Goal: Transaction & Acquisition: Purchase product/service

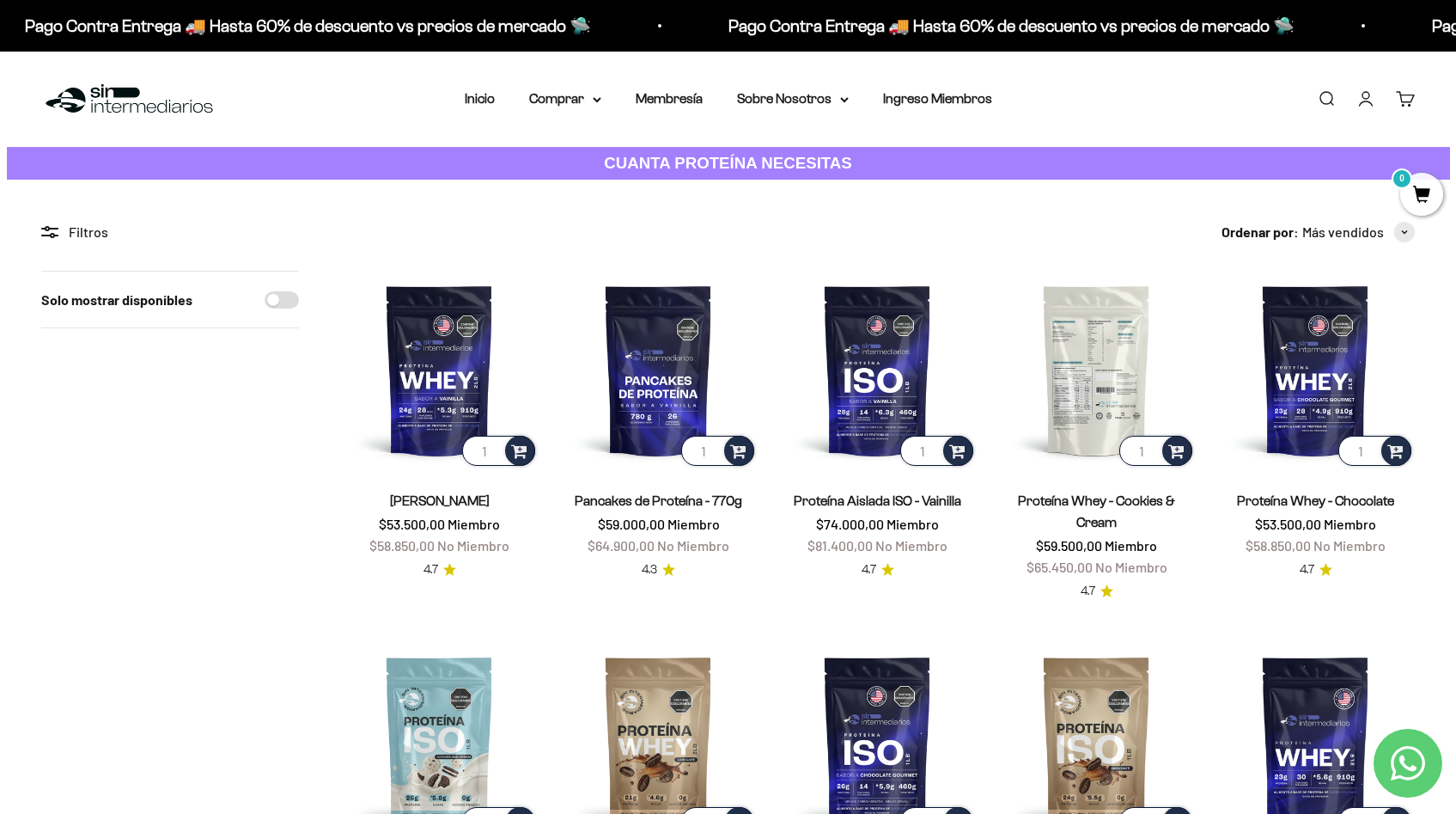
click at [1123, 389] on img at bounding box center [1096, 370] width 198 height 198
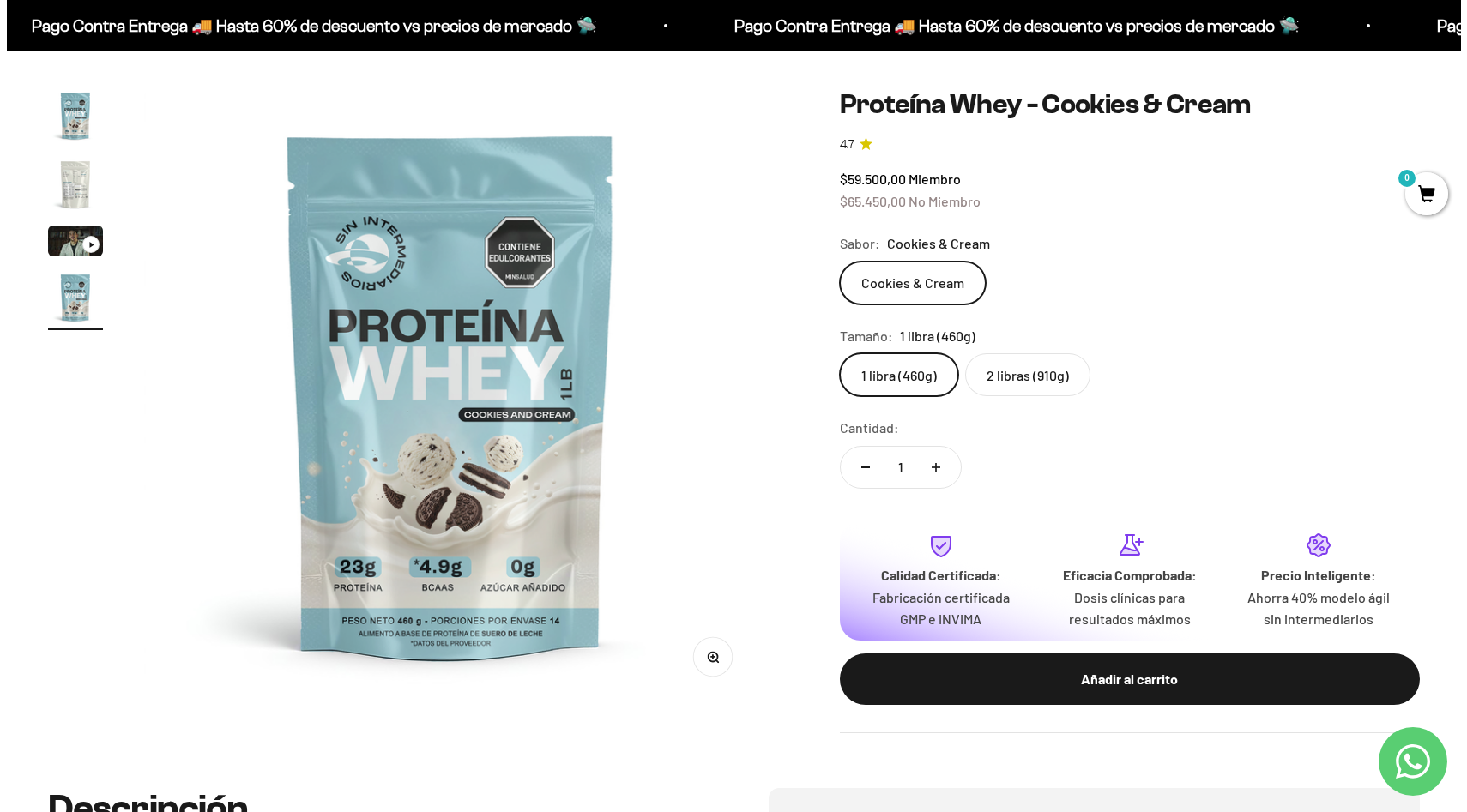
scroll to position [152, 0]
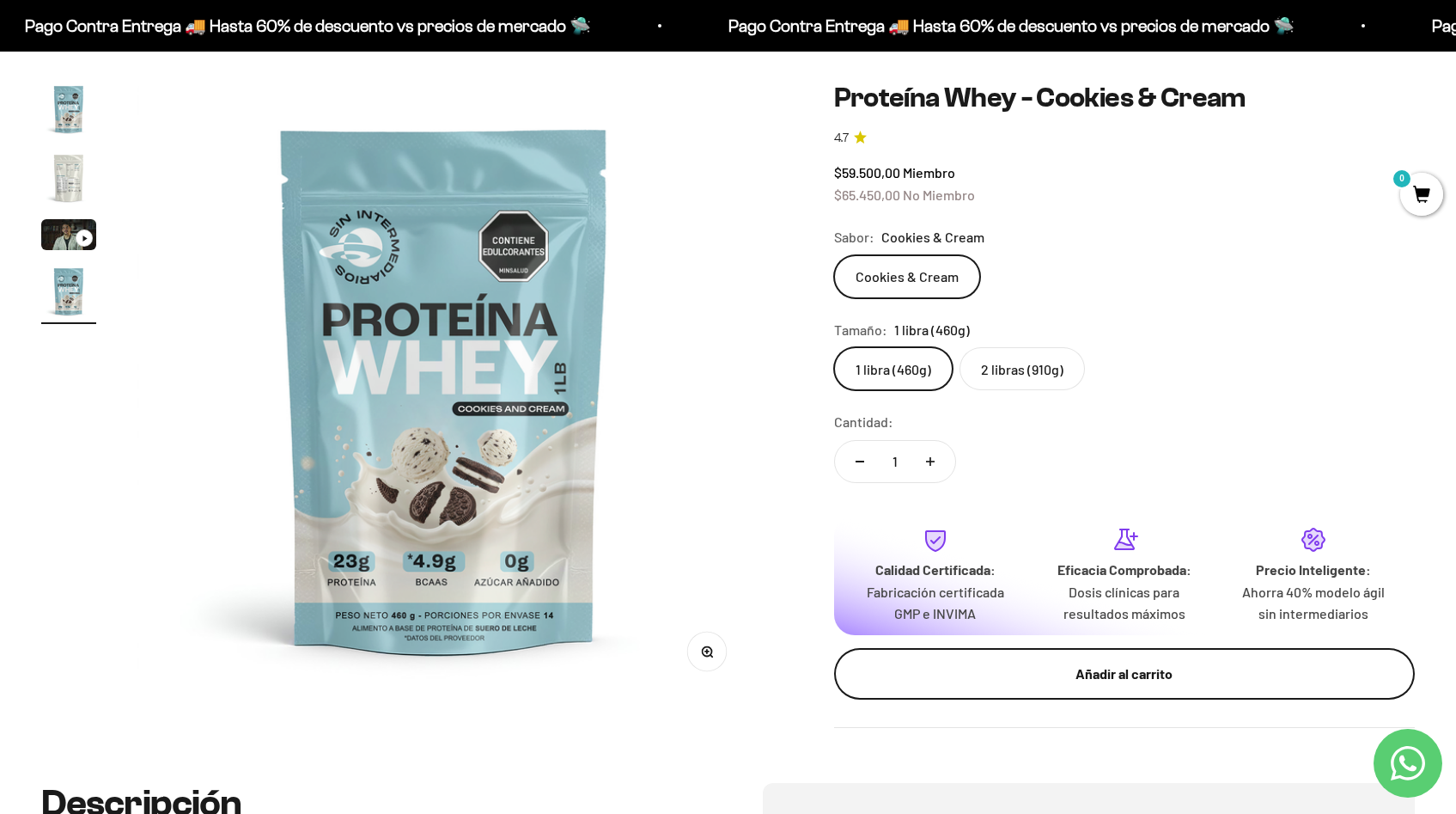
click at [1113, 680] on div "Añadir al carrito" at bounding box center [1124, 674] width 512 height 23
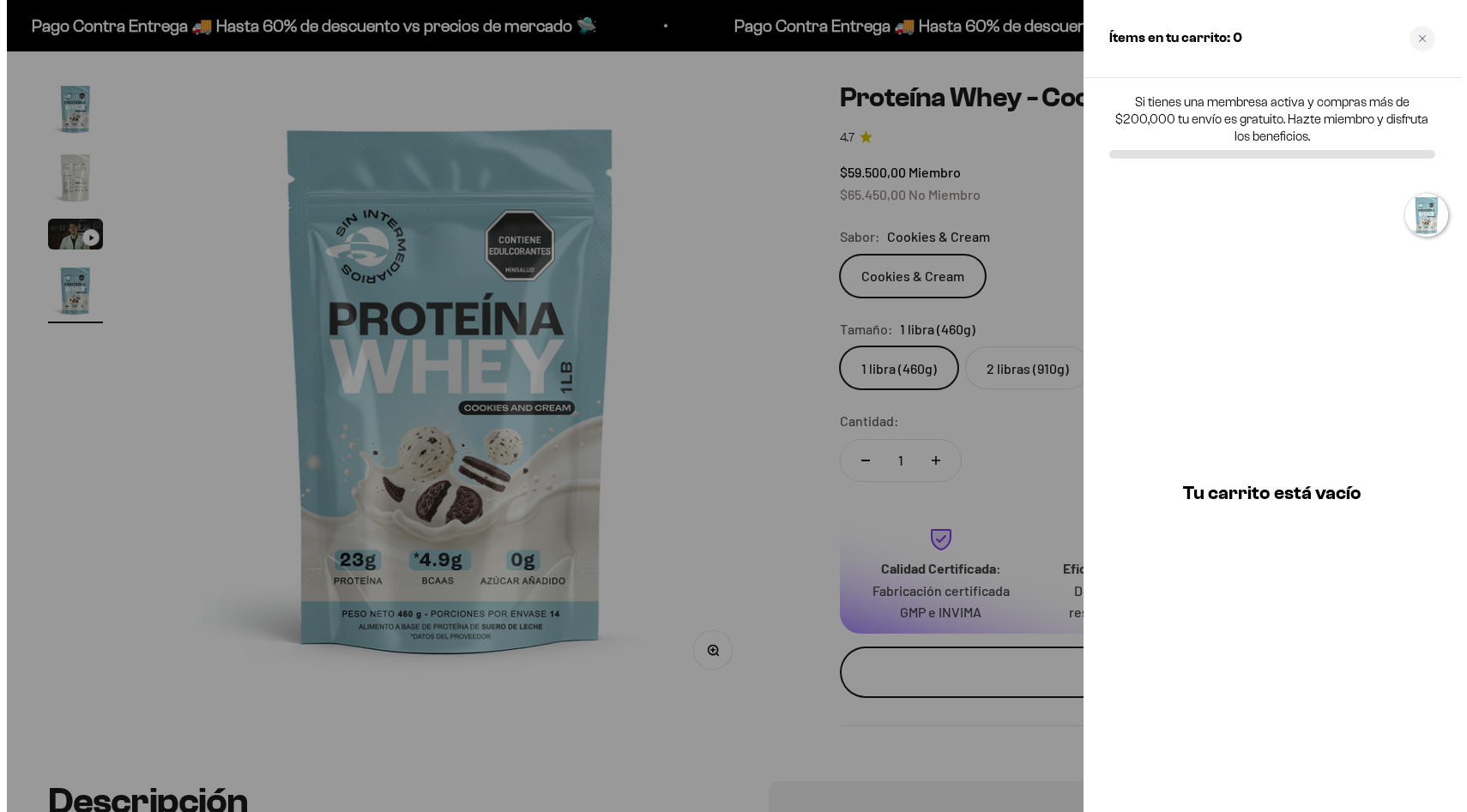
scroll to position [0, 1921]
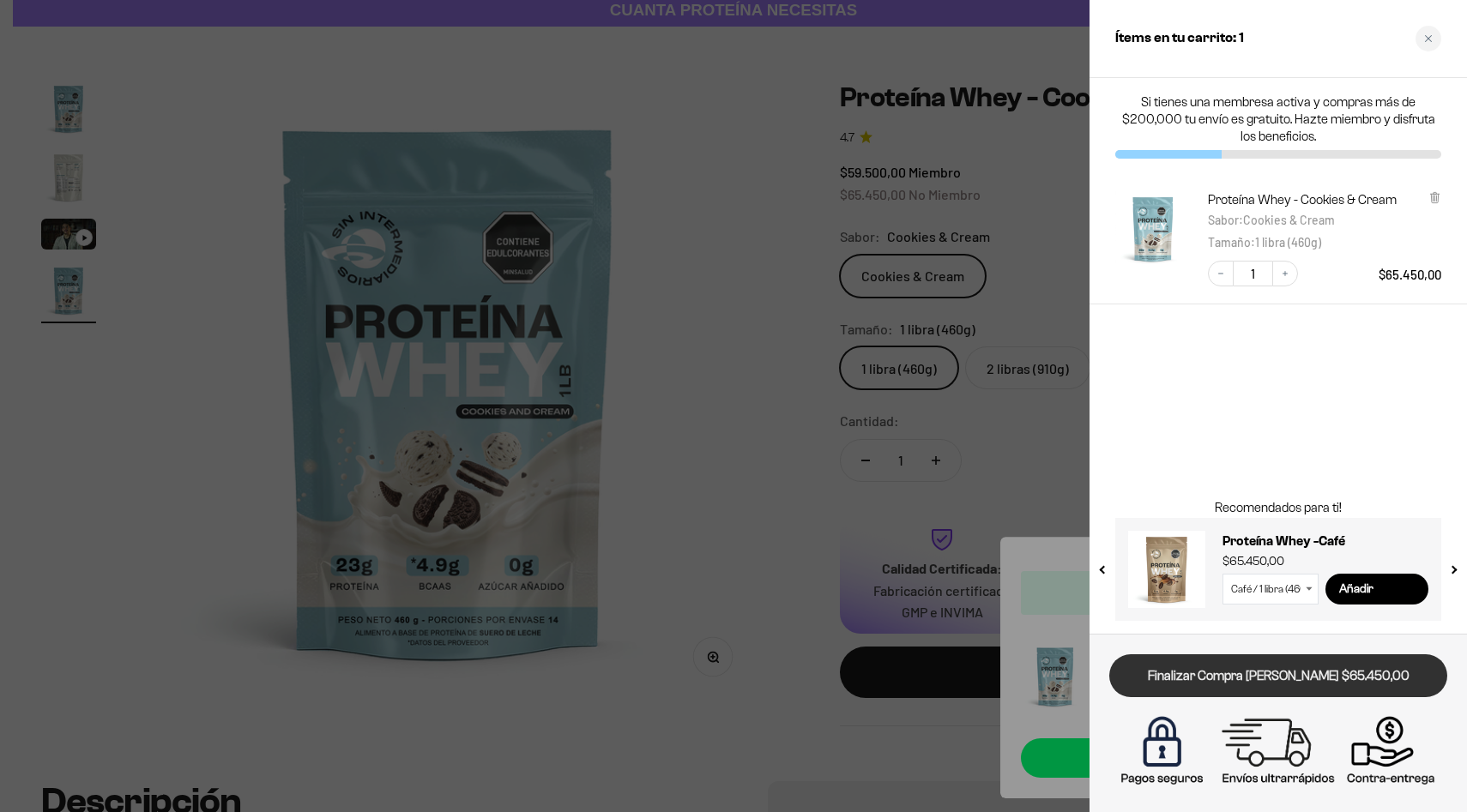
click at [1278, 673] on link "Finalizar Compra [PERSON_NAME] $65.450,00" at bounding box center [1278, 676] width 338 height 43
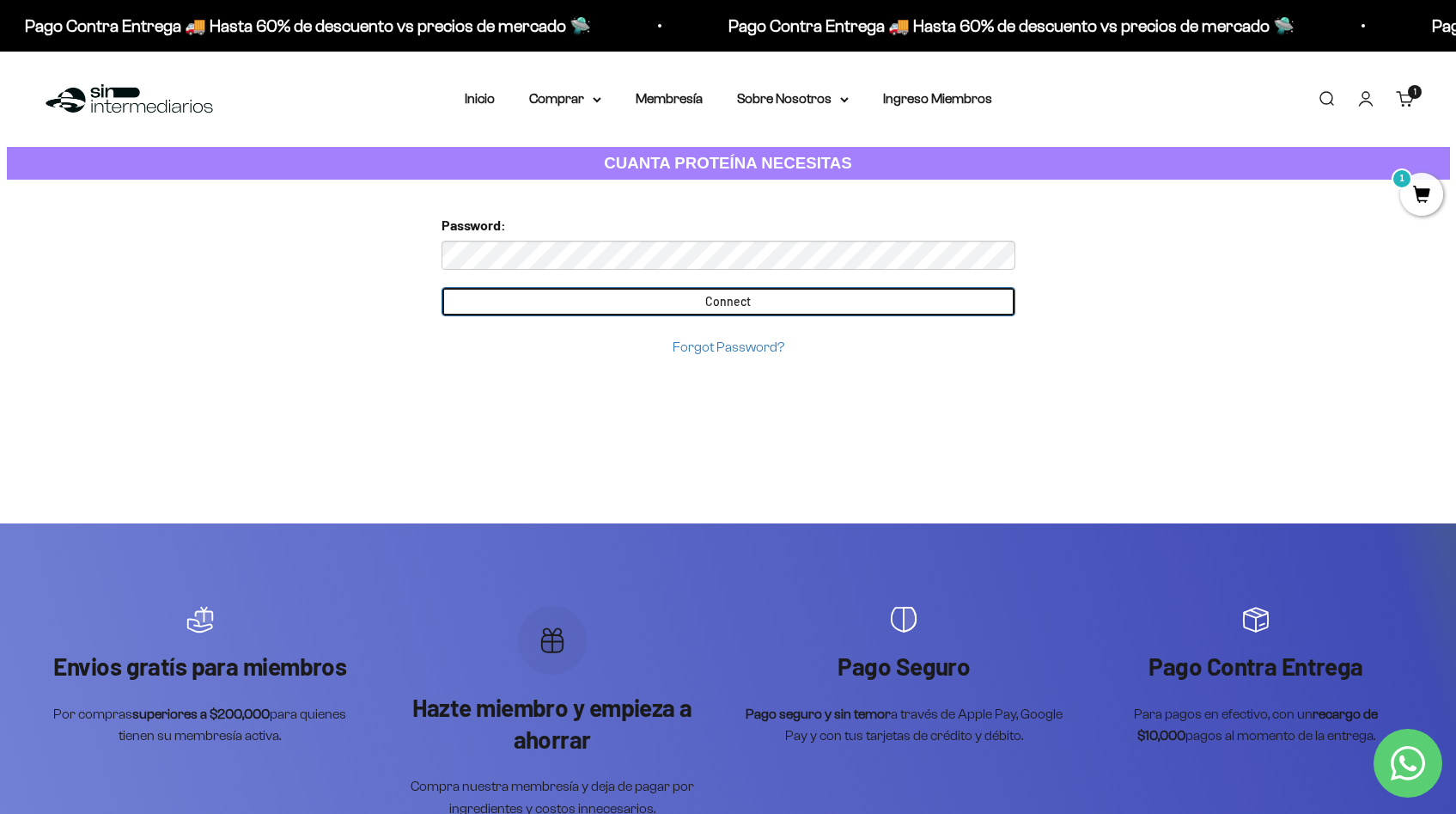
click at [700, 300] on input "Connect" at bounding box center [728, 301] width 574 height 29
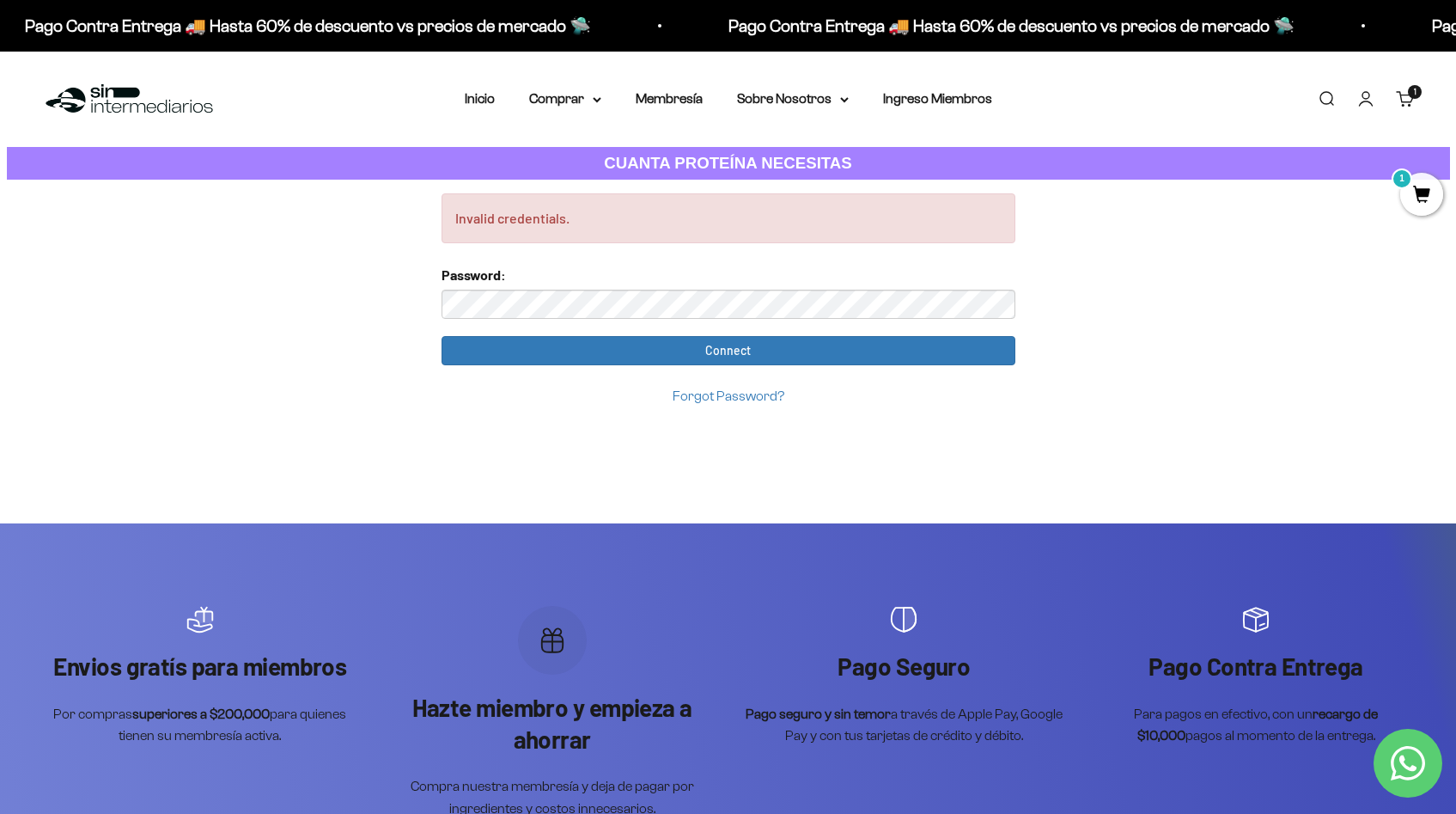
click at [497, 433] on div "Invalid credentials. Too many requests. Please try again later. Username: juanc…" at bounding box center [728, 352] width 602 height 344
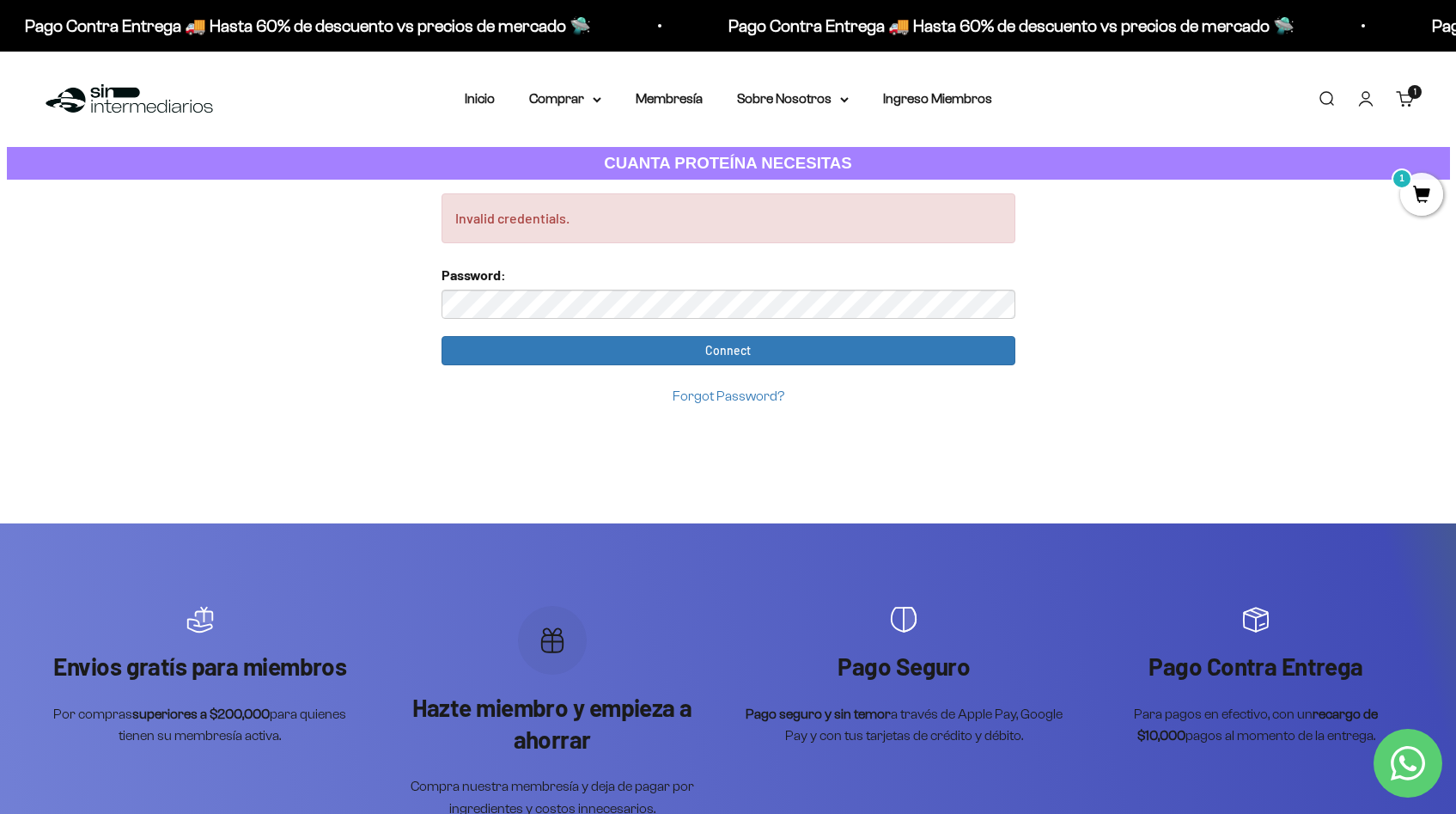
click at [1403, 100] on link "Carrito 1 artículo 1" at bounding box center [1406, 99] width 19 height 19
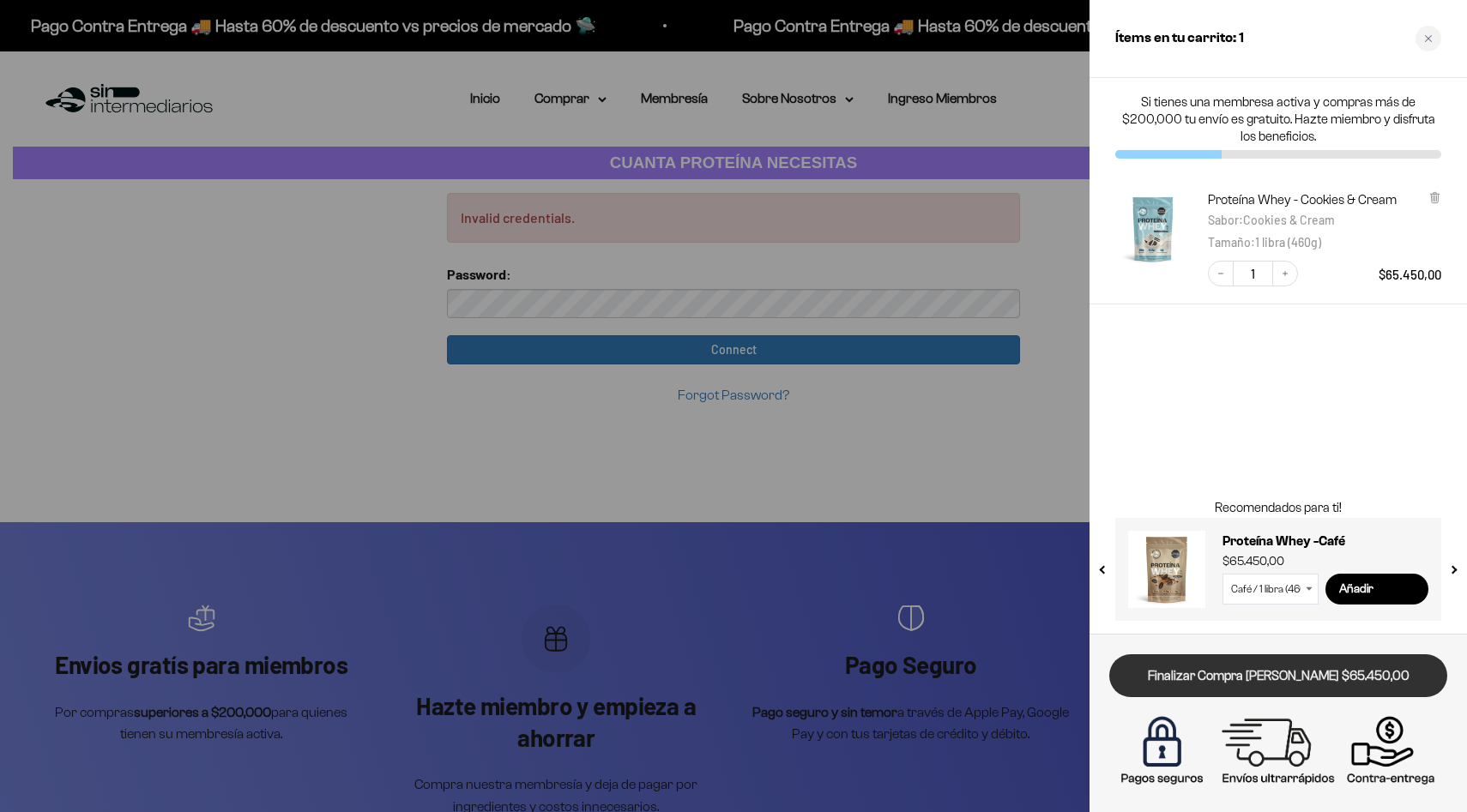
click at [1335, 673] on link "Finalizar Compra [PERSON_NAME] $65.450,00" at bounding box center [1278, 676] width 338 height 43
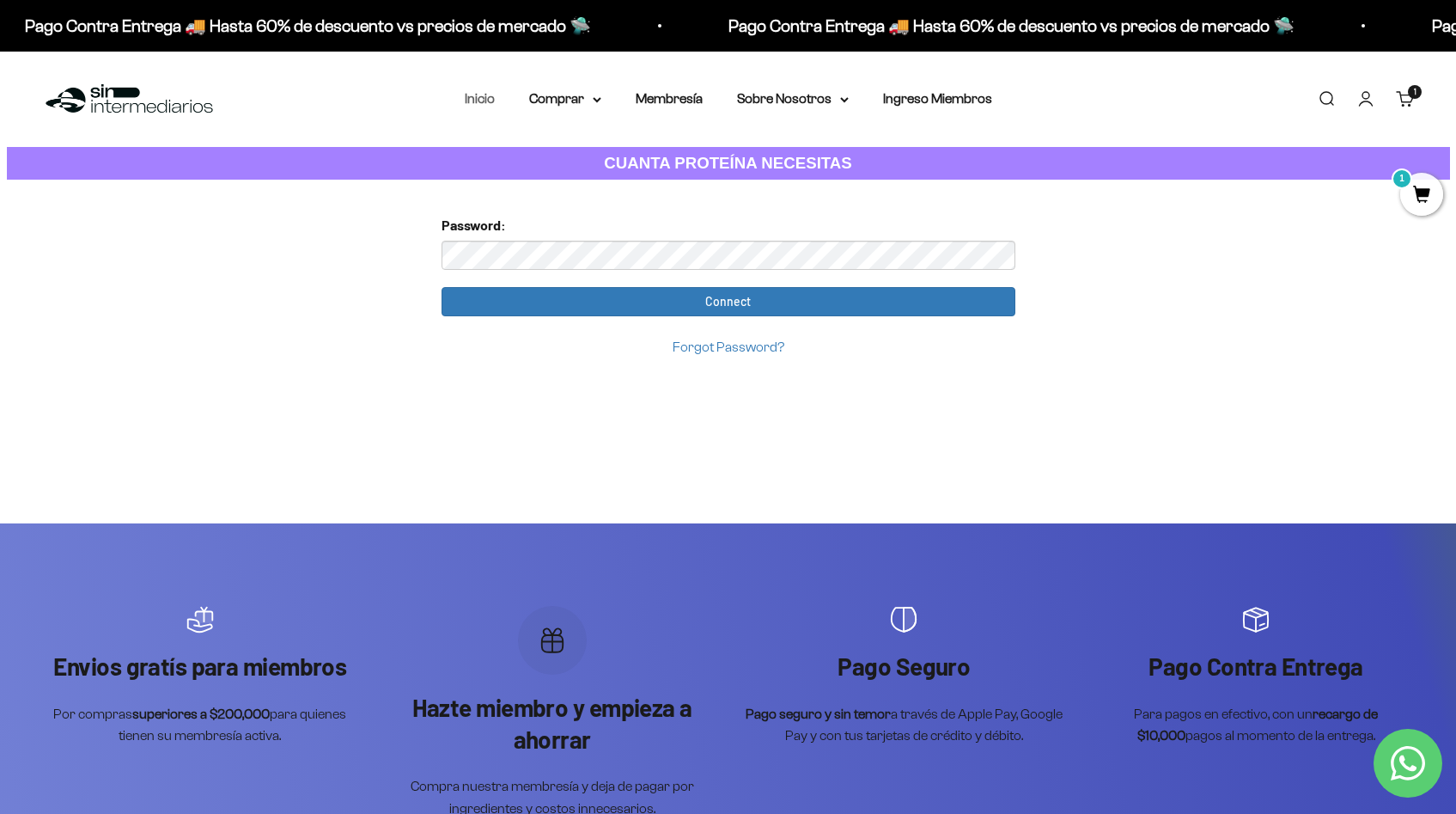
click at [487, 101] on link "Inicio" at bounding box center [480, 98] width 30 height 14
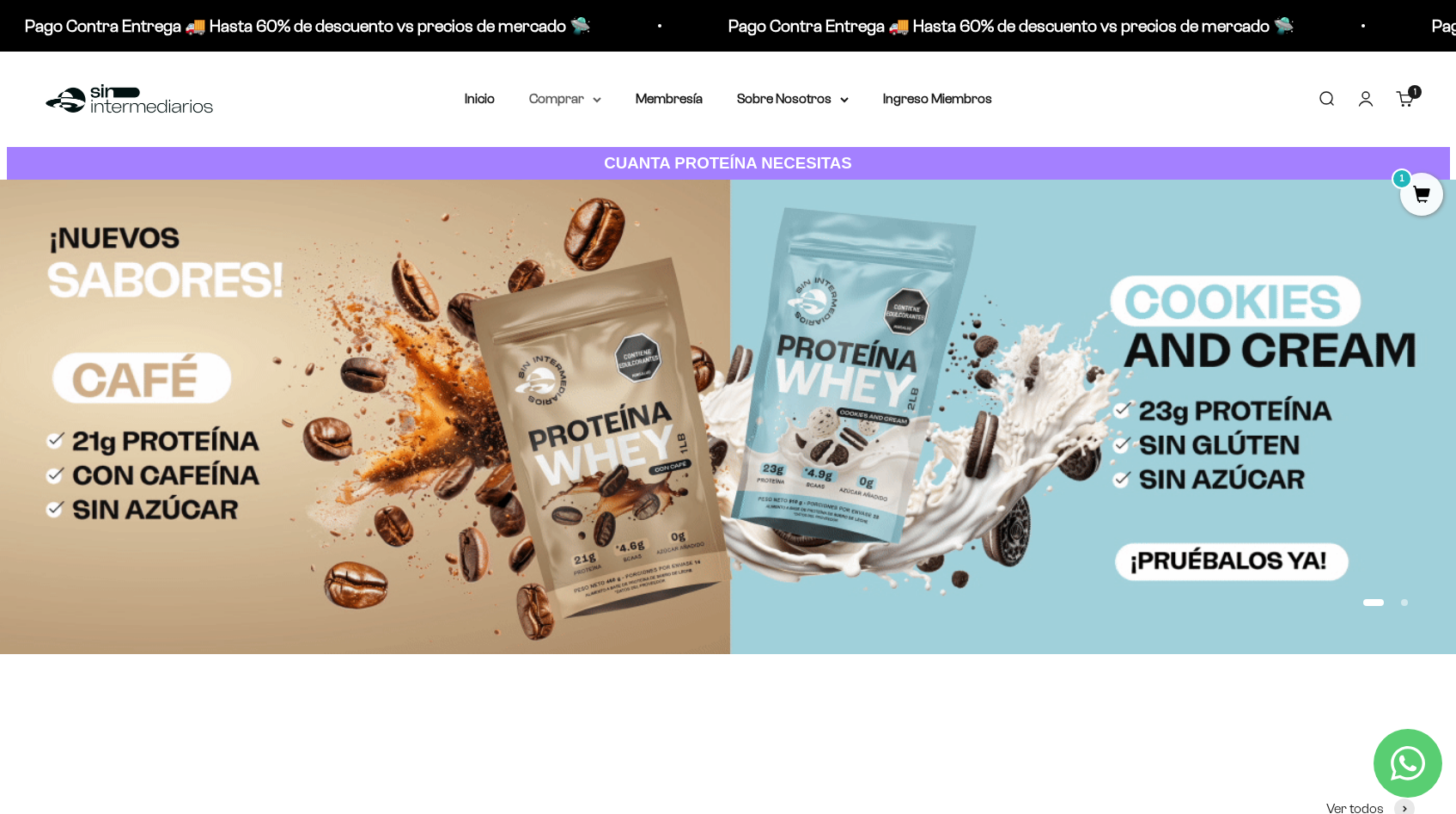
click at [546, 103] on summary "Comprar" at bounding box center [566, 99] width 72 height 23
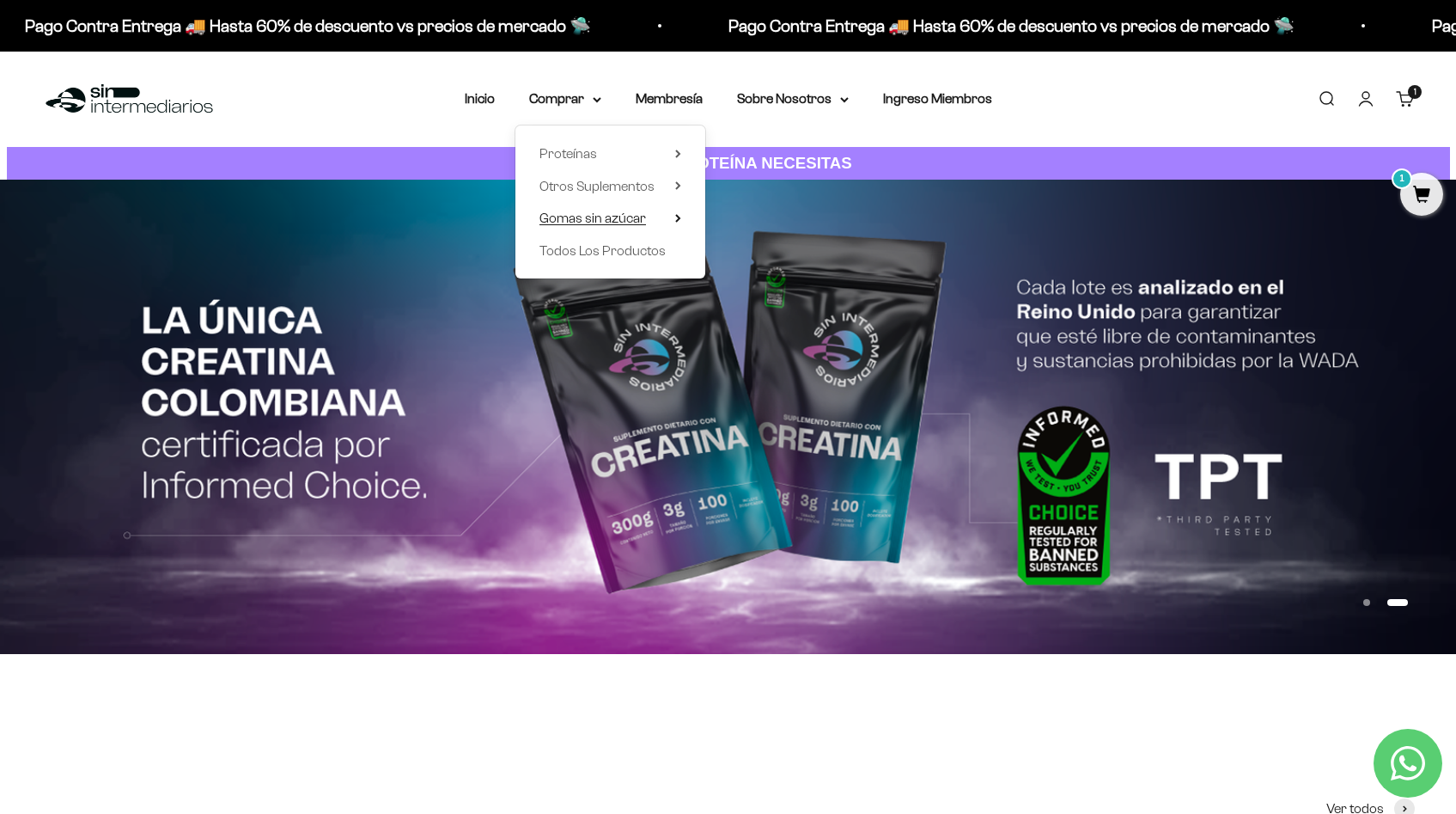
click at [671, 217] on summary "Gomas sin azúcar" at bounding box center [611, 219] width 142 height 23
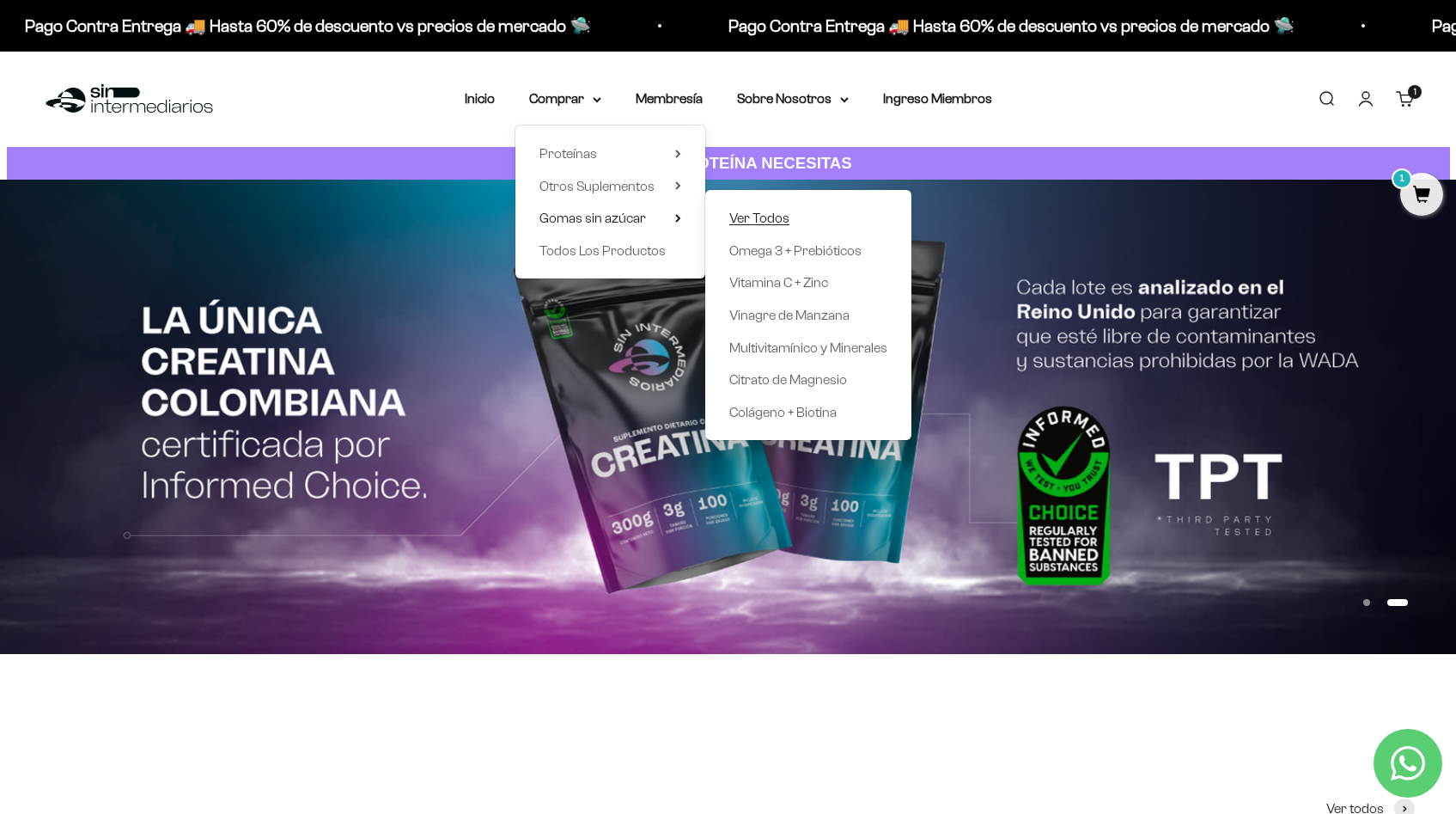
click at [744, 213] on span "Ver Todos" at bounding box center [759, 217] width 60 height 14
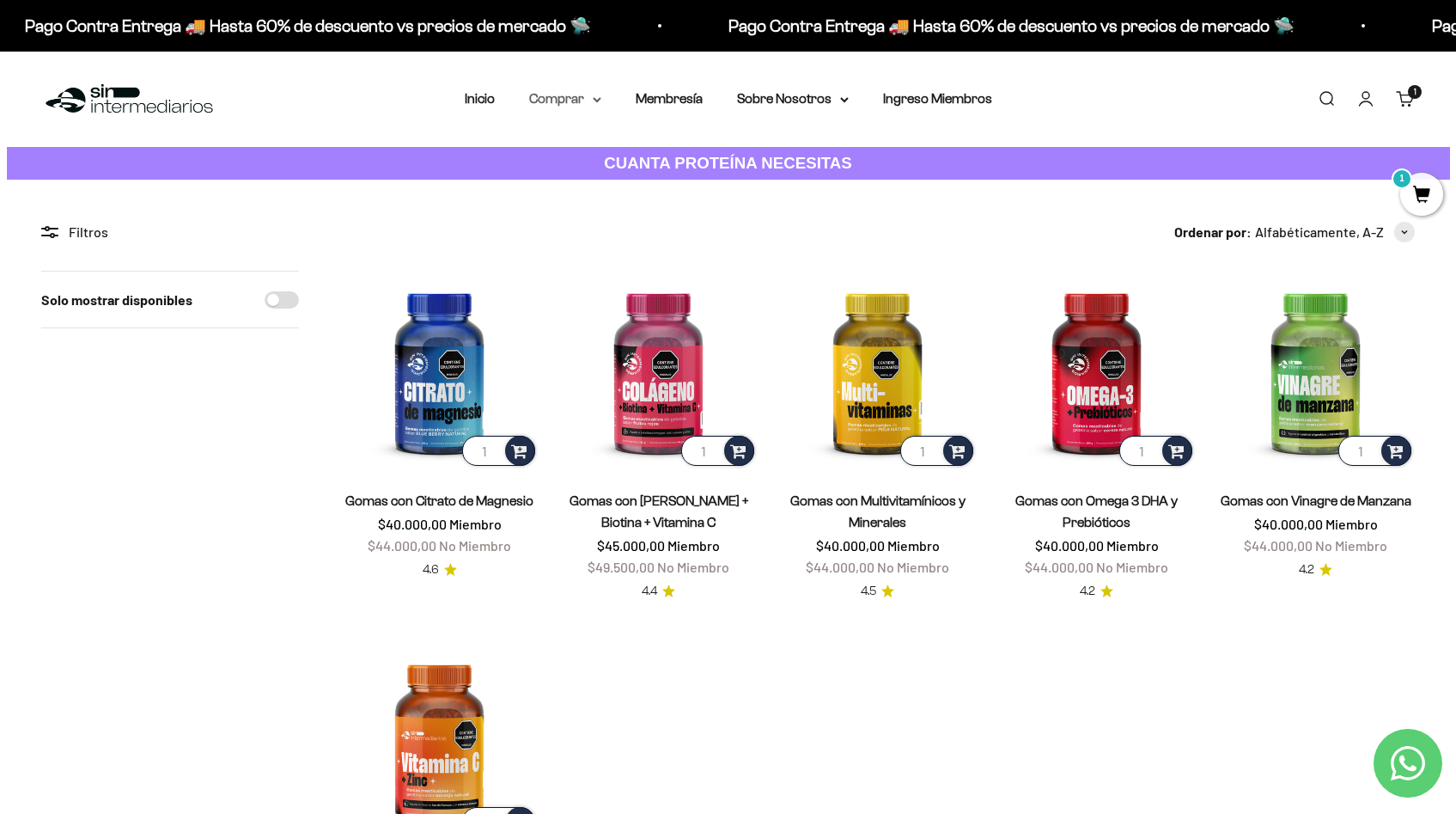
click at [577, 103] on summary "Comprar" at bounding box center [566, 99] width 72 height 23
click at [1133, 107] on div "Menú [GEOGRAPHIC_DATA] Inicio Comprar Proteínas Ver Todos Whey Iso Vegan Pancak…" at bounding box center [728, 99] width 1456 height 96
